Goal: Task Accomplishment & Management: Complete application form

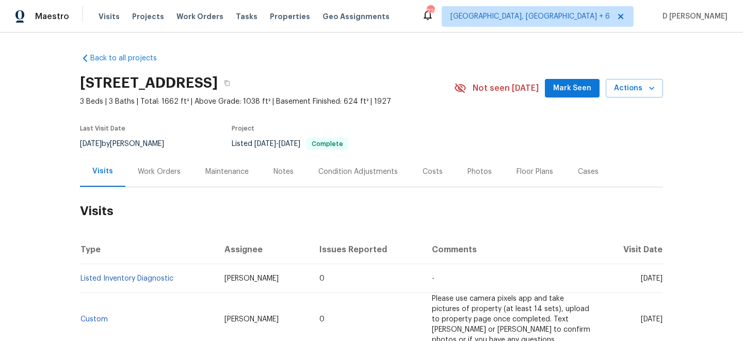
scroll to position [83, 0]
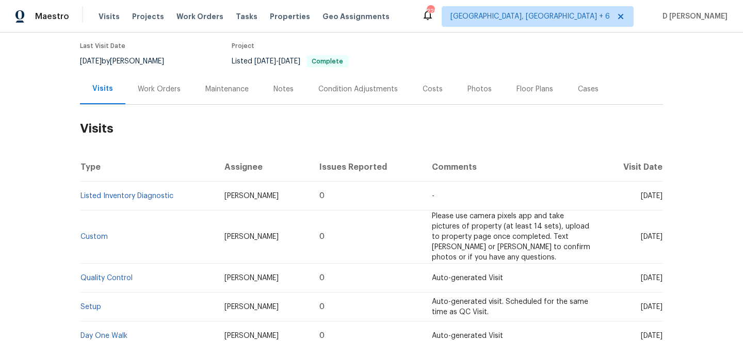
click at [149, 84] on div "Work Orders" at bounding box center [159, 89] width 68 height 30
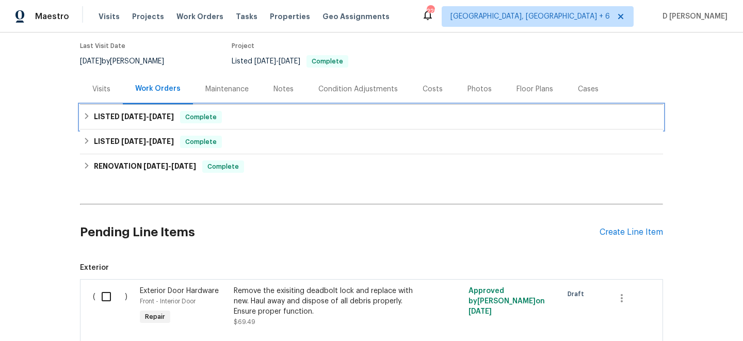
click at [89, 117] on icon at bounding box center [86, 115] width 7 height 7
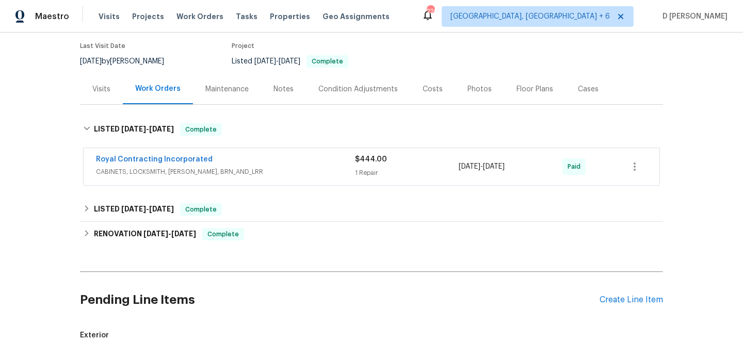
click at [248, 161] on div "Royal Contracting Incorporated" at bounding box center [225, 160] width 259 height 12
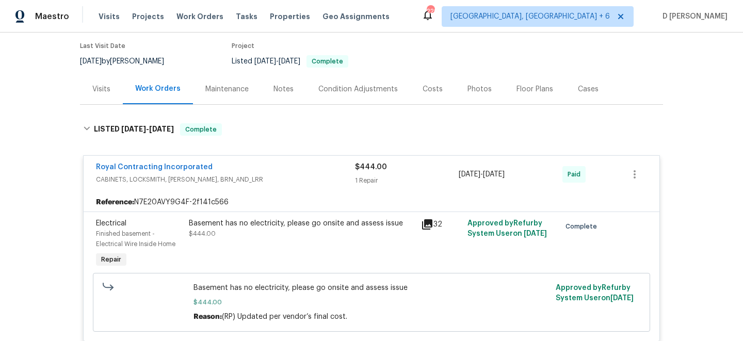
click at [96, 94] on div "Visits" at bounding box center [101, 89] width 43 height 30
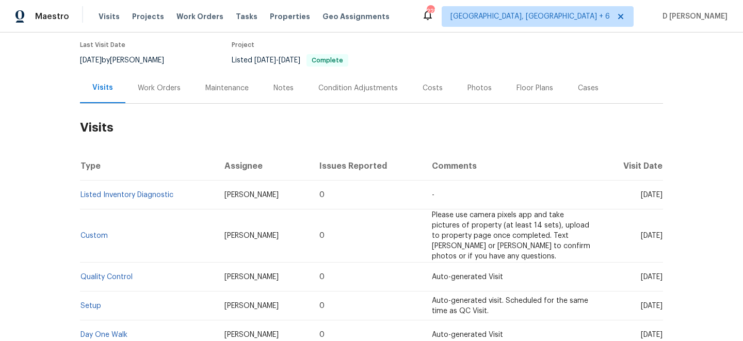
scroll to position [83, 0]
click at [154, 196] on link "Listed Inventory Diagnostic" at bounding box center [126, 195] width 93 height 7
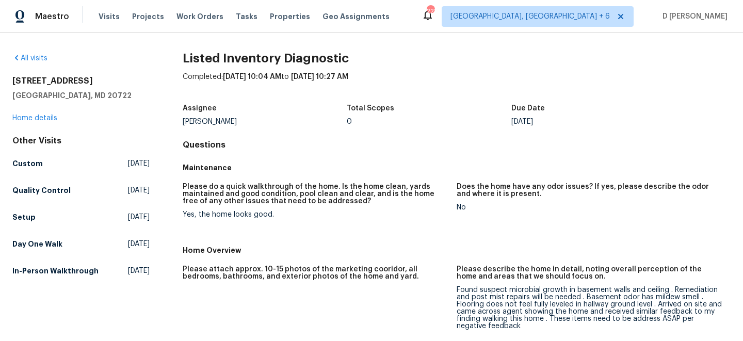
scroll to position [22, 0]
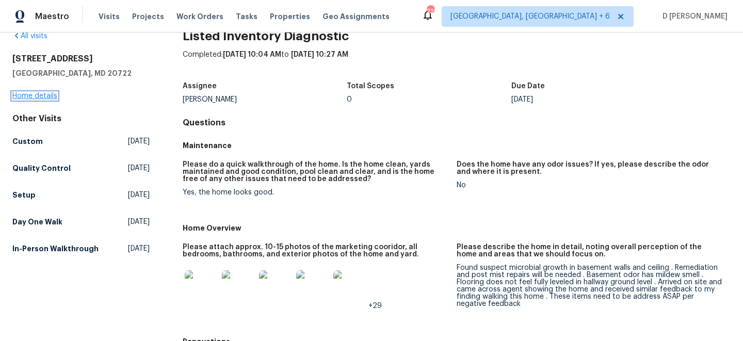
click at [50, 98] on link "Home details" at bounding box center [34, 95] width 45 height 7
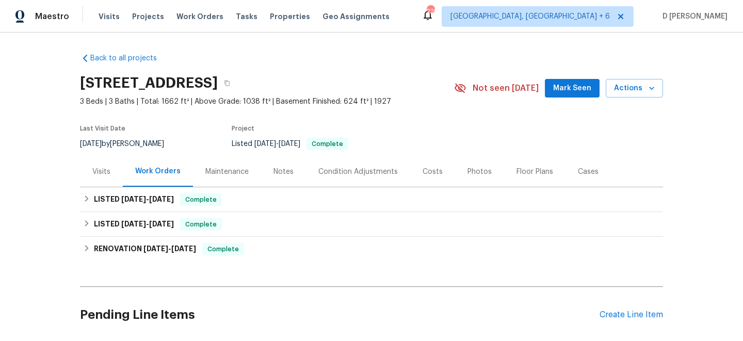
click at [93, 185] on div "Visits" at bounding box center [101, 171] width 43 height 30
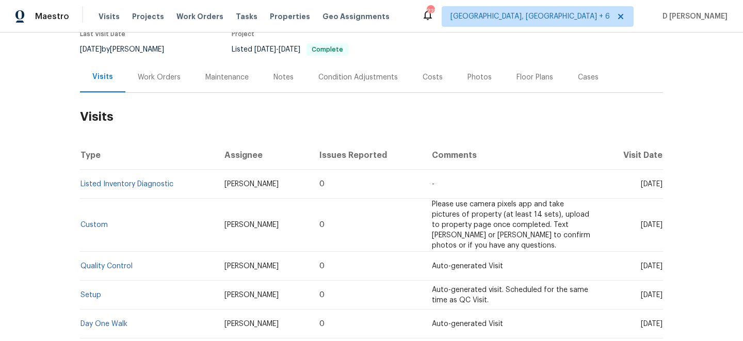
scroll to position [97, 0]
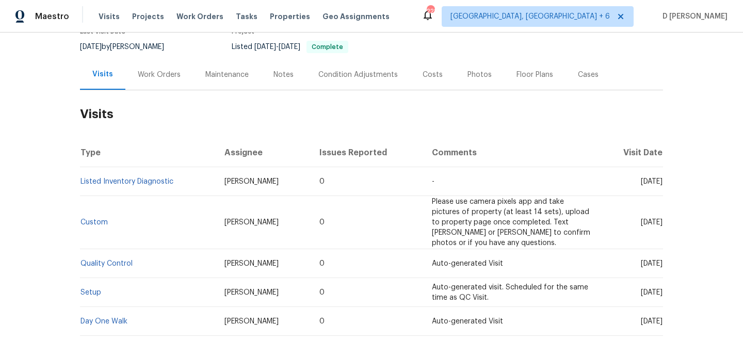
drag, startPoint x: 620, startPoint y: 180, endPoint x: 643, endPoint y: 179, distance: 23.2
click at [643, 180] on span "[DATE]" at bounding box center [652, 181] width 22 height 7
copy span "Aug 07"
click at [163, 77] on div "Work Orders" at bounding box center [159, 75] width 43 height 10
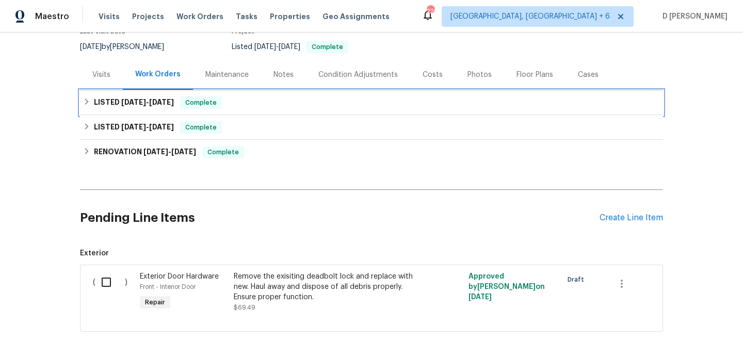
click at [86, 101] on icon at bounding box center [87, 102] width 4 height 6
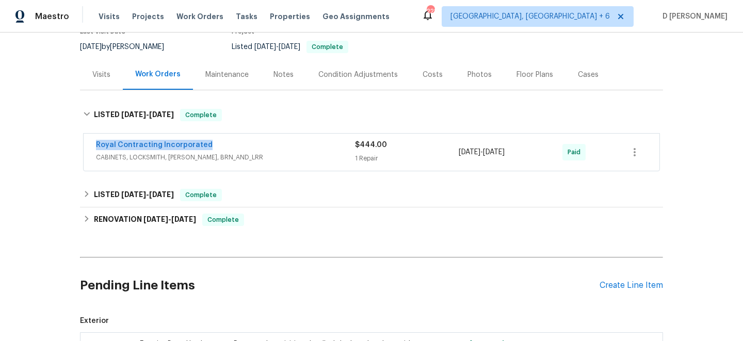
drag, startPoint x: 87, startPoint y: 145, endPoint x: 228, endPoint y: 145, distance: 141.4
click at [228, 145] on div "Royal Contracting Incorporated CABINETS, LOCKSMITH, HANDYMAN, BRN_AND_LRR $444.…" at bounding box center [372, 152] width 576 height 37
copy link "Royal Contracting Incorporated"
click at [108, 69] on div "Visits" at bounding box center [101, 74] width 43 height 30
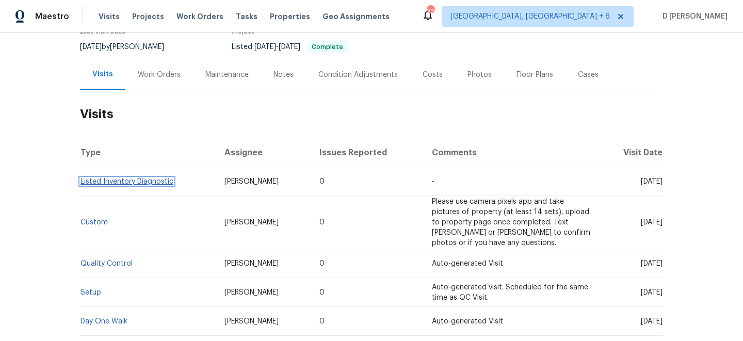
click at [172, 182] on link "Listed Inventory Diagnostic" at bounding box center [126, 181] width 93 height 7
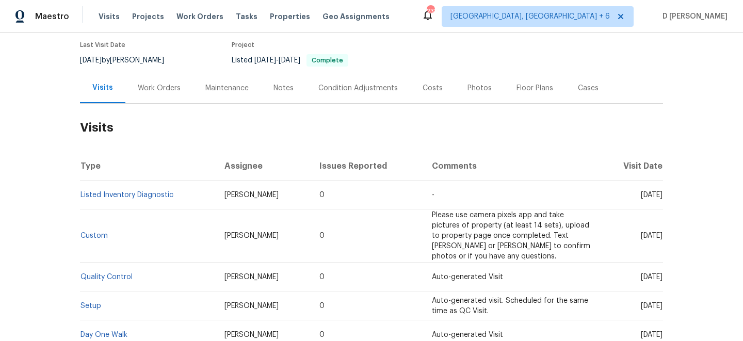
scroll to position [89, 0]
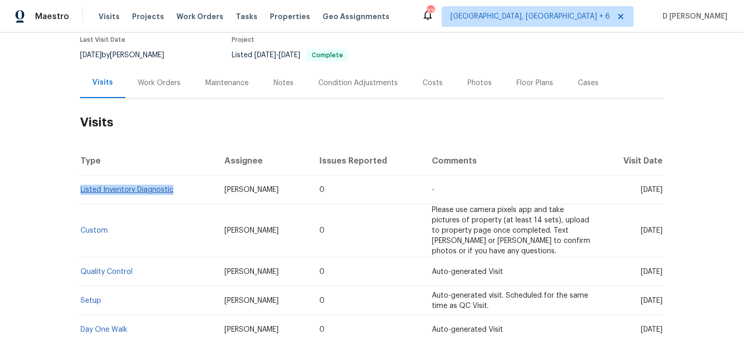
drag, startPoint x: 176, startPoint y: 190, endPoint x: 82, endPoint y: 192, distance: 95.0
click at [82, 192] on td "Listed Inventory Diagnostic" at bounding box center [148, 189] width 136 height 29
copy link "Listed Inventory Diagnostic"
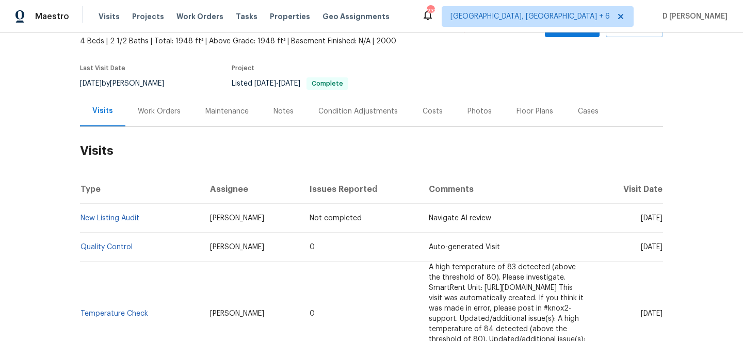
scroll to position [63, 0]
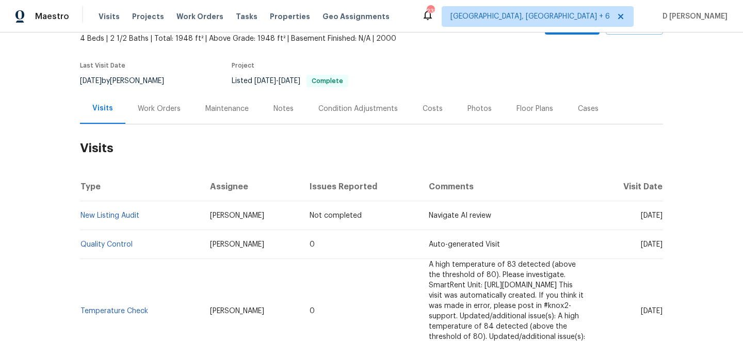
click at [163, 113] on div "Work Orders" at bounding box center [159, 109] width 43 height 10
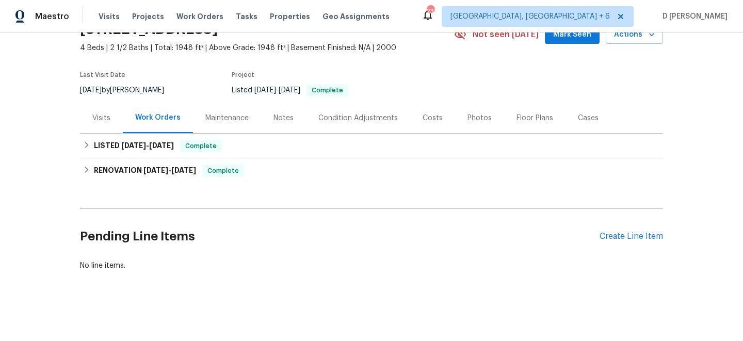
scroll to position [54, 0]
click at [105, 115] on div "Visits" at bounding box center [101, 118] width 18 height 10
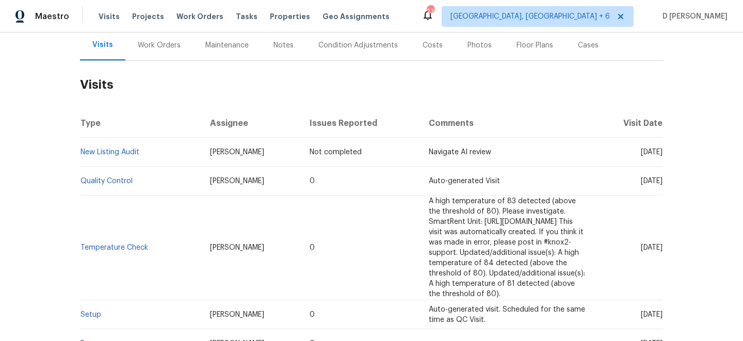
scroll to position [124, 0]
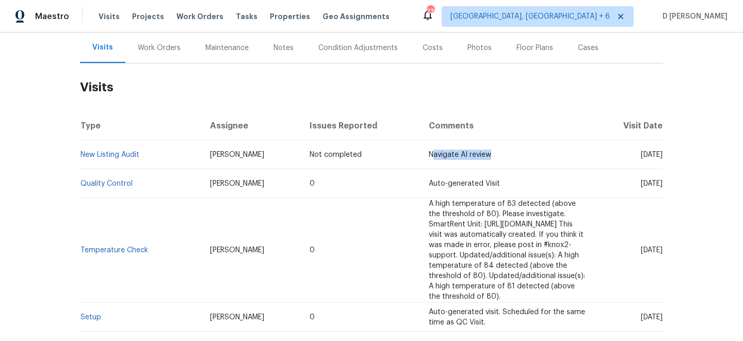
drag, startPoint x: 362, startPoint y: 155, endPoint x: 429, endPoint y: 155, distance: 67.6
click at [429, 155] on td "Navigate AI review" at bounding box center [507, 154] width 175 height 29
click at [448, 153] on td "Navigate AI review" at bounding box center [507, 154] width 175 height 29
click at [146, 51] on div "Work Orders" at bounding box center [159, 48] width 43 height 10
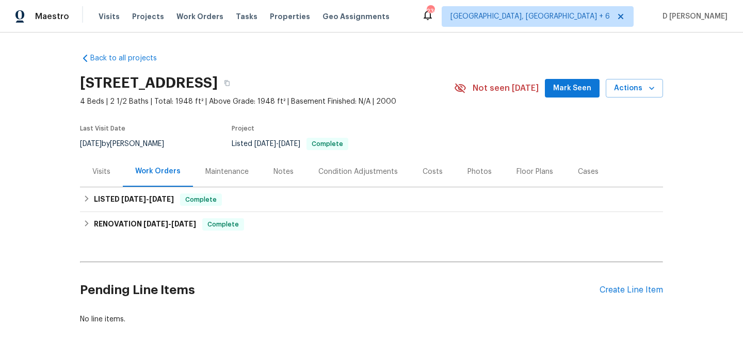
click at [108, 173] on div "Visits" at bounding box center [101, 172] width 18 height 10
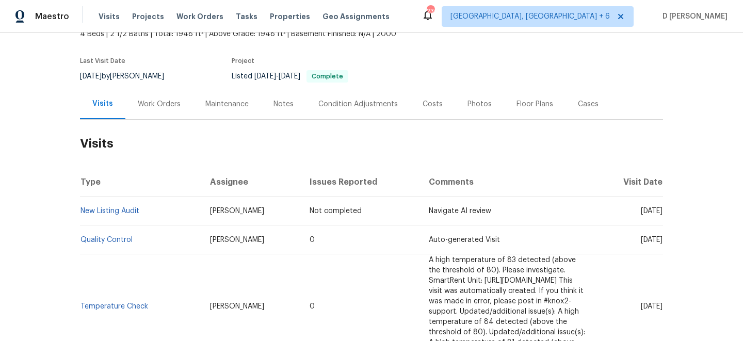
click at [578, 105] on div "Cases" at bounding box center [588, 104] width 21 height 10
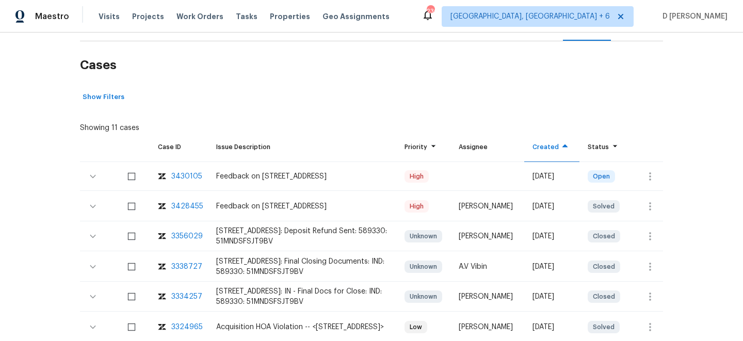
scroll to position [147, 0]
click at [647, 173] on icon "button" at bounding box center [650, 176] width 12 height 12
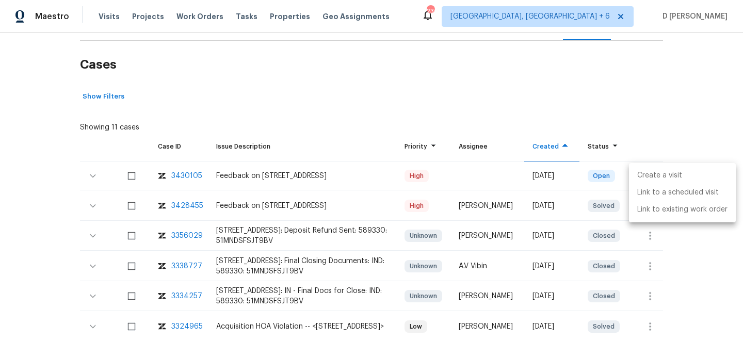
click at [661, 174] on li "Create a visit" at bounding box center [682, 175] width 107 height 17
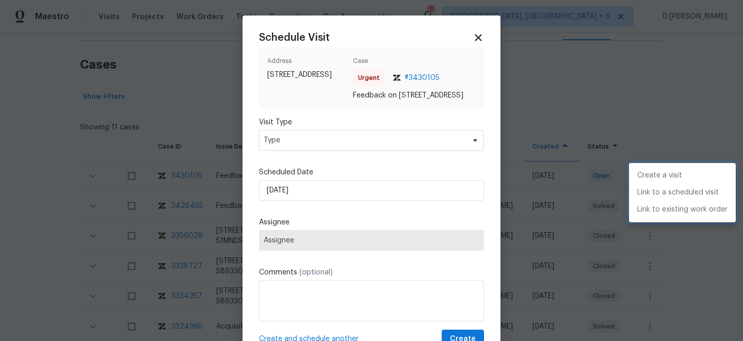
click at [333, 152] on div at bounding box center [371, 170] width 743 height 341
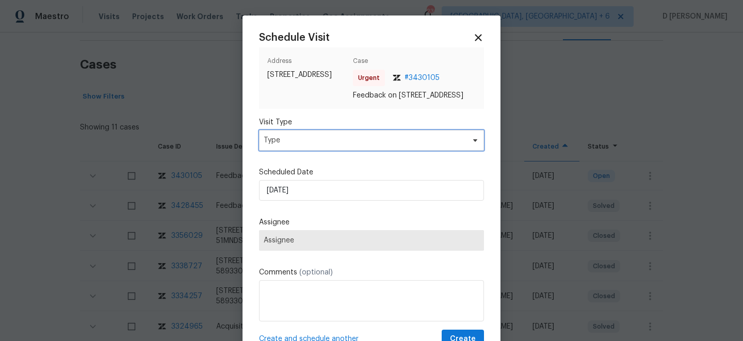
click at [322, 145] on span "Type" at bounding box center [364, 140] width 201 height 10
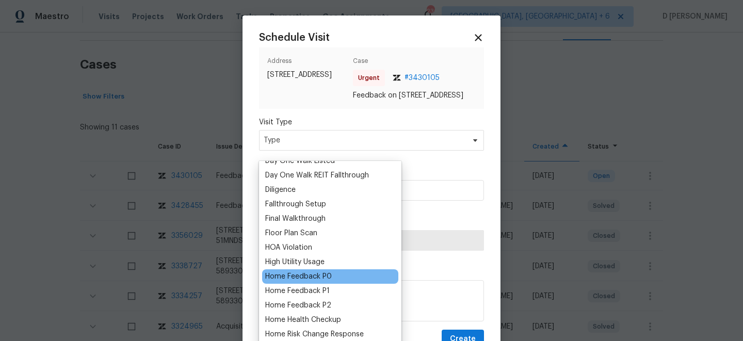
scroll to position [212, 0]
click at [322, 280] on div "Home Feedback P0" at bounding box center [298, 276] width 67 height 10
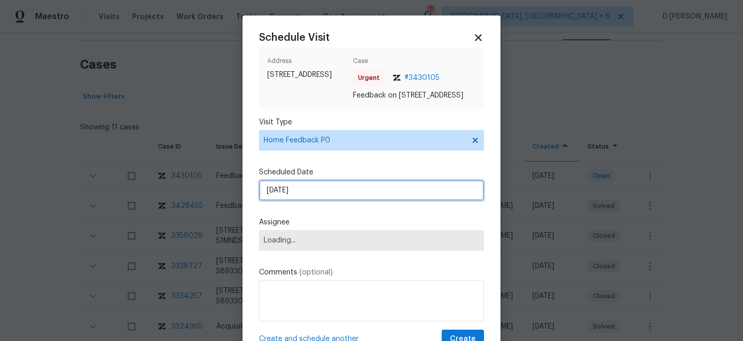
click at [342, 201] on input "20/08/2025" at bounding box center [371, 190] width 225 height 21
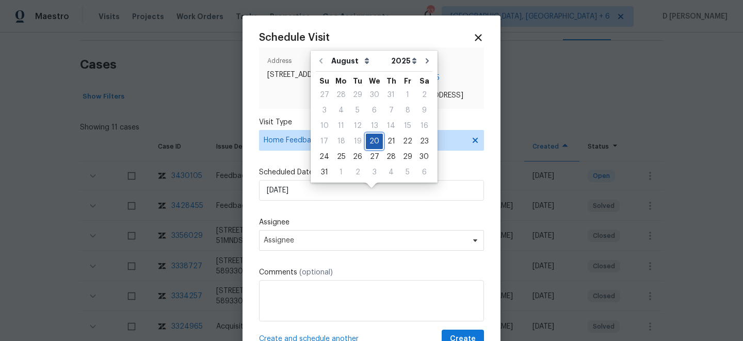
click at [370, 142] on div "20" at bounding box center [374, 141] width 17 height 14
click at [362, 218] on div "Schedule Visit Address 6766 Wimbledon Dr, Zionsville, IN 46077 Case Urgent # 34…" at bounding box center [371, 190] width 225 height 316
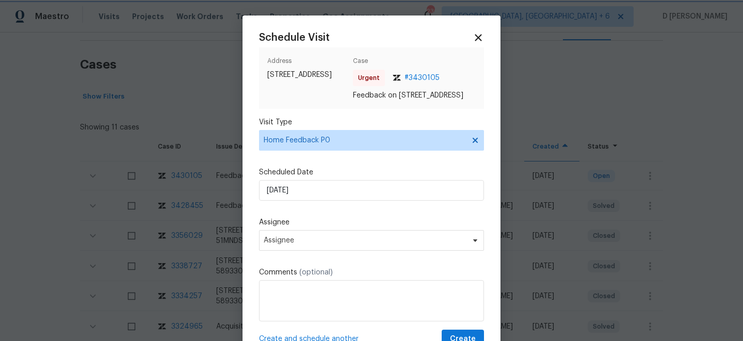
scroll to position [50, 0]
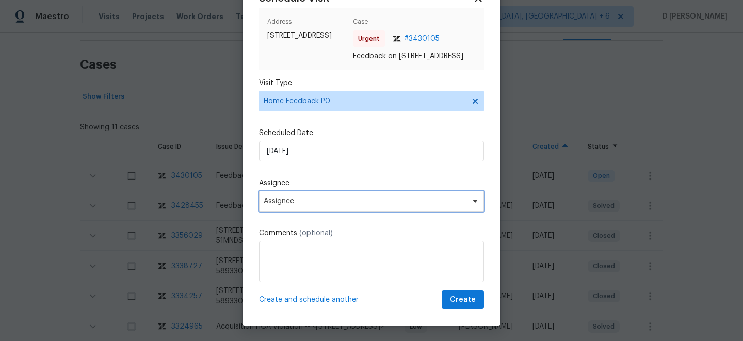
click at [333, 200] on span "Assignee" at bounding box center [365, 201] width 202 height 8
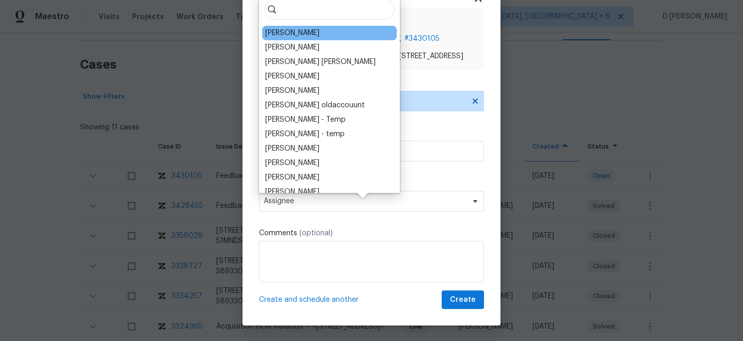
click at [313, 37] on div "Isaul Martinez" at bounding box center [329, 33] width 135 height 14
click at [291, 35] on div "Isaul Martinez" at bounding box center [292, 33] width 54 height 10
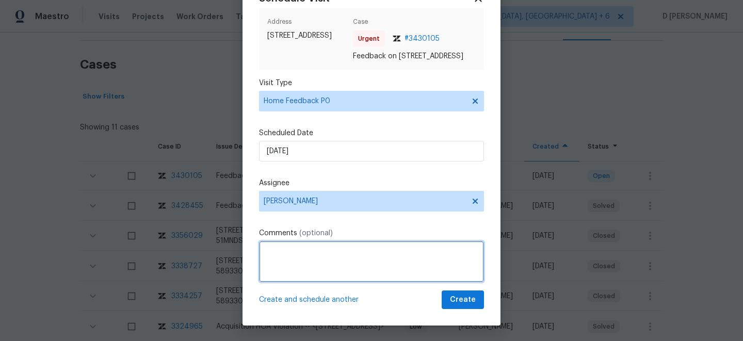
click at [299, 262] on textarea at bounding box center [371, 261] width 225 height 41
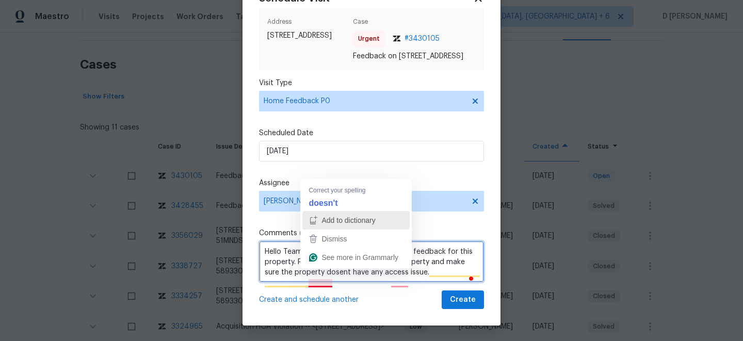
click at [329, 212] on button "Add to dictionary" at bounding box center [355, 220] width 107 height 19
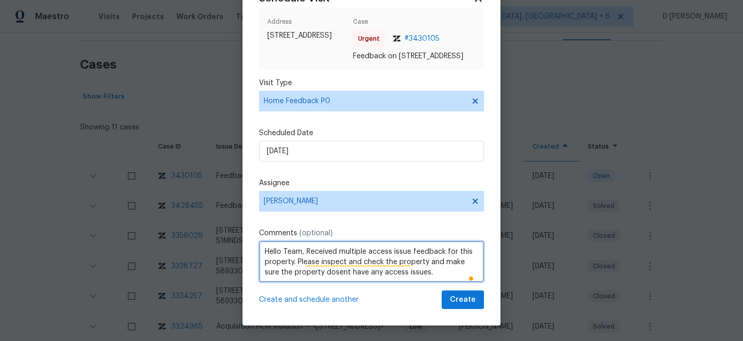
type textarea "Hello Team, Received multiple access issue feedback for this property. Please i…"
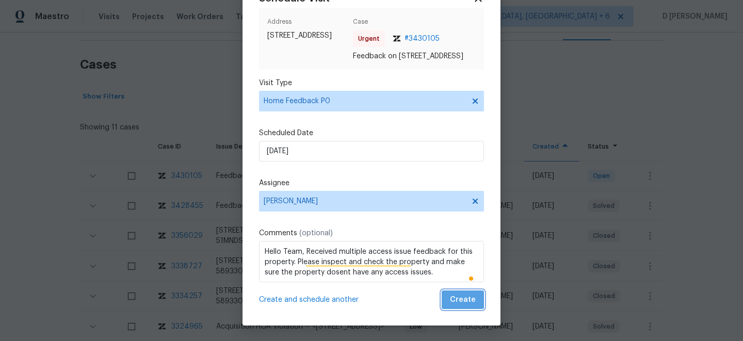
click at [467, 298] on span "Create" at bounding box center [463, 300] width 26 height 13
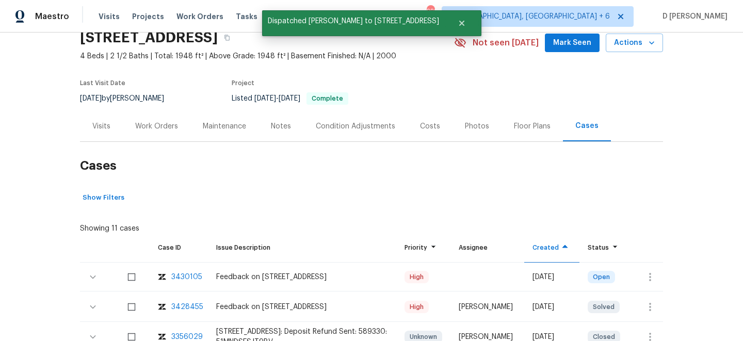
scroll to position [0, 0]
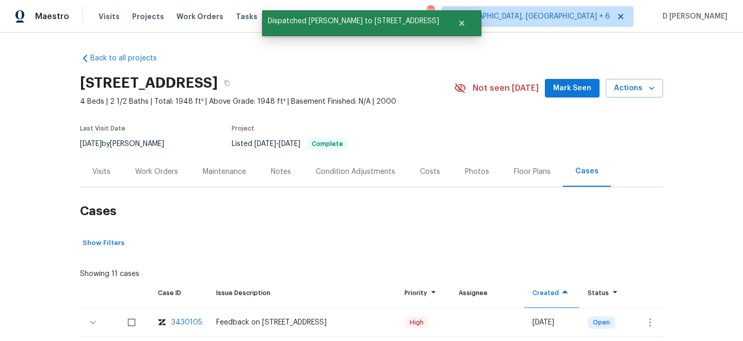
click at [113, 173] on div "Visits" at bounding box center [101, 171] width 43 height 30
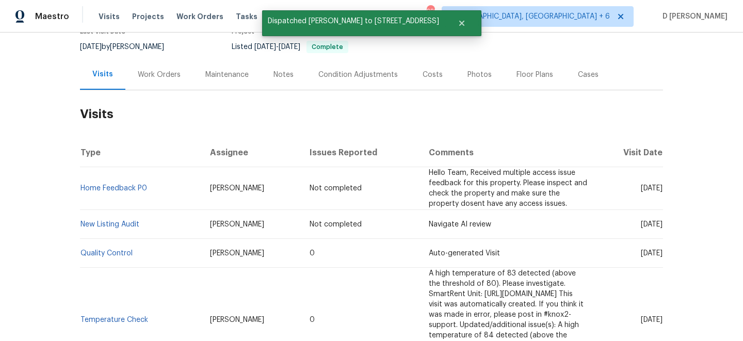
scroll to position [99, 0]
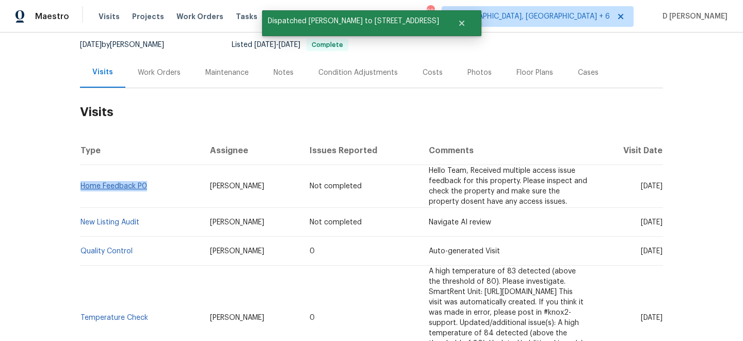
drag, startPoint x: 149, startPoint y: 183, endPoint x: 82, endPoint y: 182, distance: 67.6
click at [82, 182] on td "Home Feedback P0" at bounding box center [141, 186] width 122 height 43
copy link "Home Feedback P0"
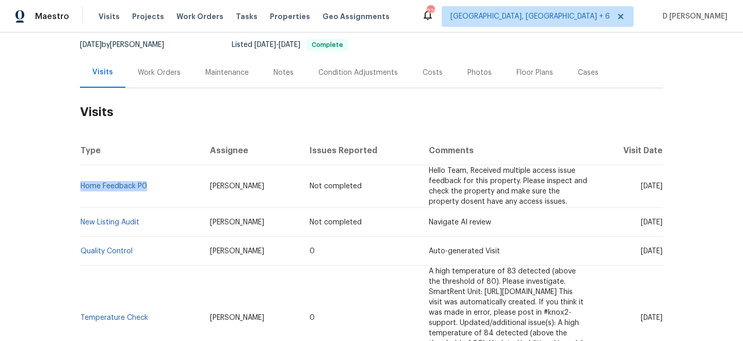
copy link "Home Feedback P0"
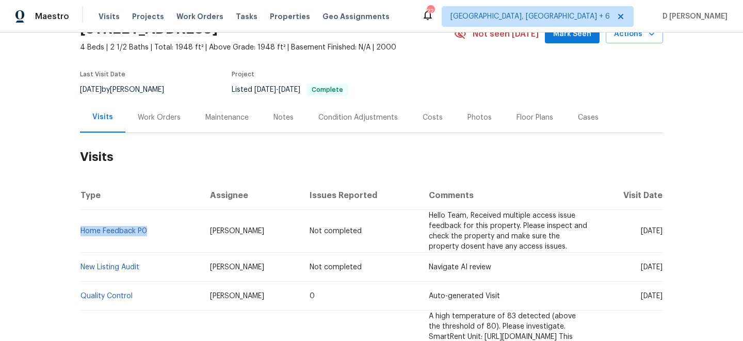
scroll to position [68, 0]
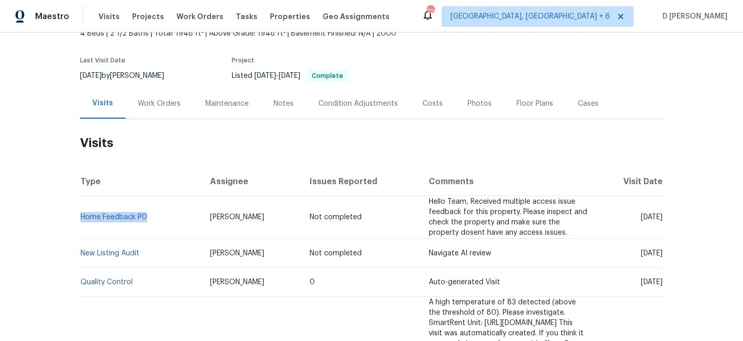
drag, startPoint x: 621, startPoint y: 243, endPoint x: 643, endPoint y: 241, distance: 22.2
click at [643, 250] on span "Fri, Aug 15 2025" at bounding box center [652, 253] width 22 height 7
copy span "Aug 15"
click at [153, 100] on div "Work Orders" at bounding box center [159, 104] width 43 height 10
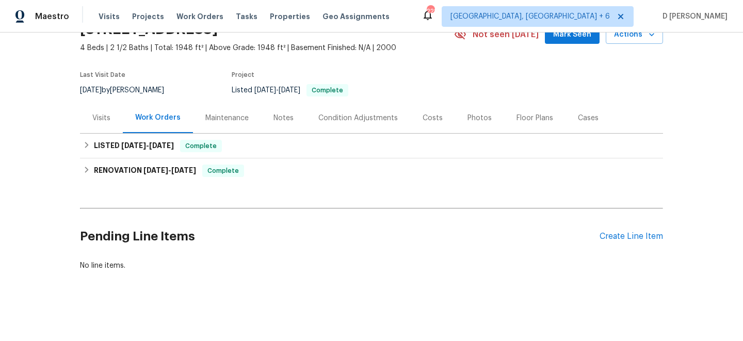
scroll to position [54, 0]
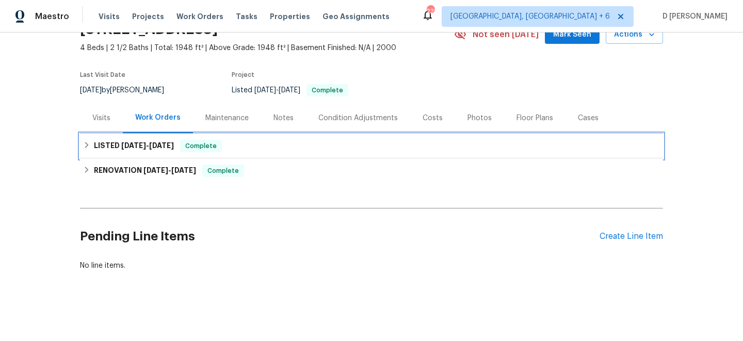
click at [89, 144] on icon at bounding box center [86, 144] width 7 height 7
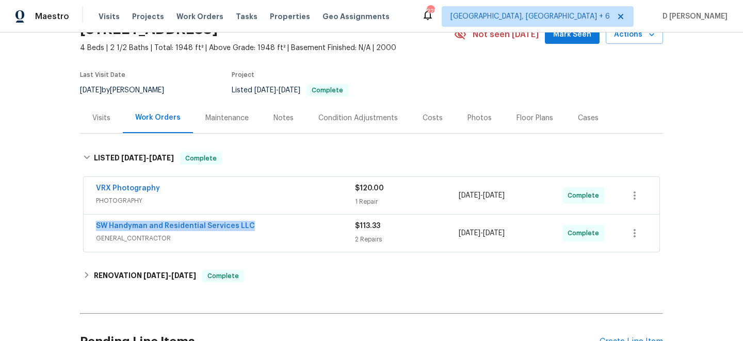
drag, startPoint x: 88, startPoint y: 225, endPoint x: 259, endPoint y: 225, distance: 171.3
click at [259, 225] on div "SW Handyman and Residential Services LLC GENERAL_CONTRACTOR $113.33 2 Repairs 8…" at bounding box center [372, 233] width 576 height 37
copy link "SW Handyman and Residential Services LLC"
